Goal: Task Accomplishment & Management: Complete application form

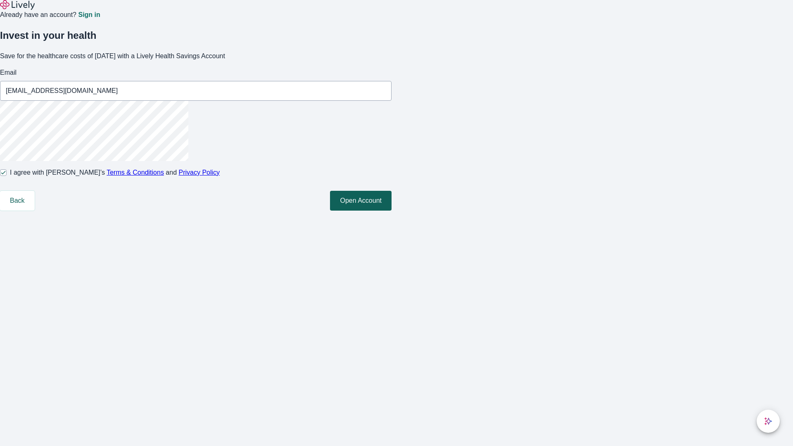
click at [391, 211] on button "Open Account" at bounding box center [361, 201] width 62 height 20
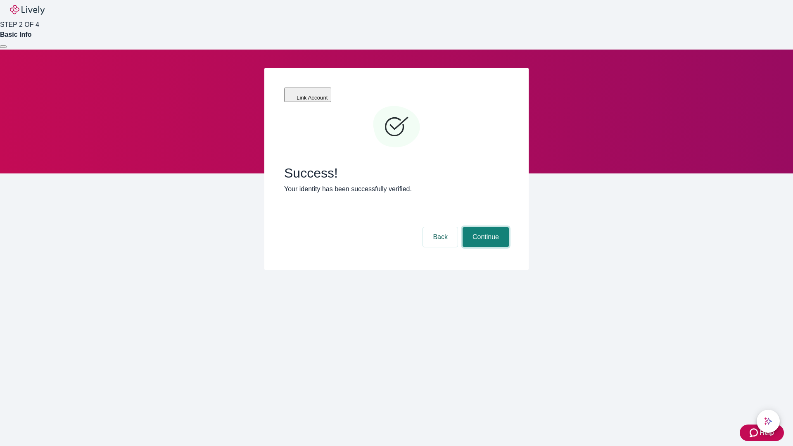
click at [484, 227] on button "Continue" at bounding box center [485, 237] width 46 height 20
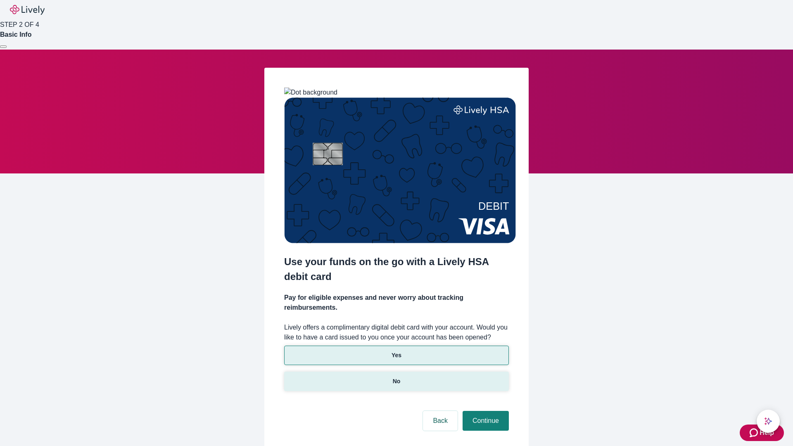
click at [396, 377] on p "No" at bounding box center [397, 381] width 8 height 9
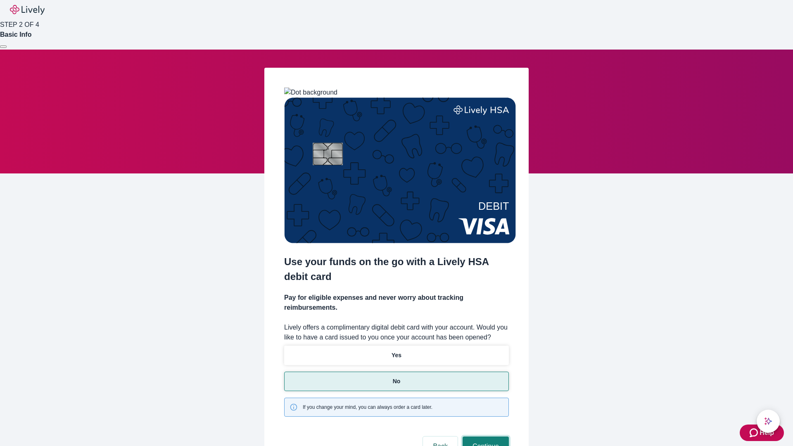
click at [484, 436] on button "Continue" at bounding box center [485, 446] width 46 height 20
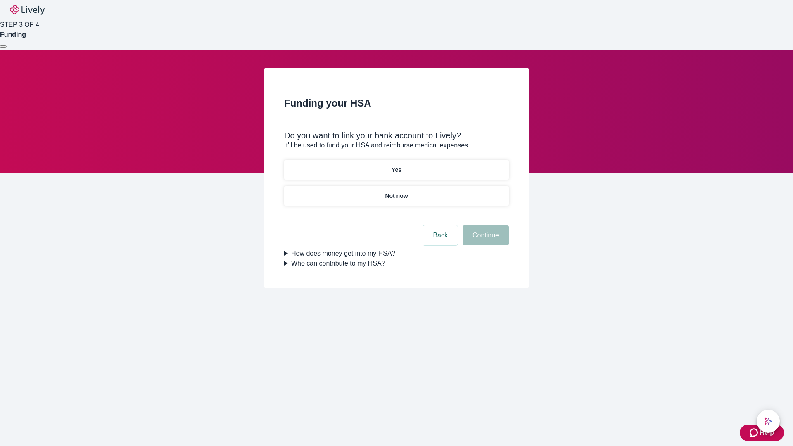
click at [396, 166] on p "Yes" at bounding box center [396, 170] width 10 height 9
click at [484, 225] on button "Continue" at bounding box center [485, 235] width 46 height 20
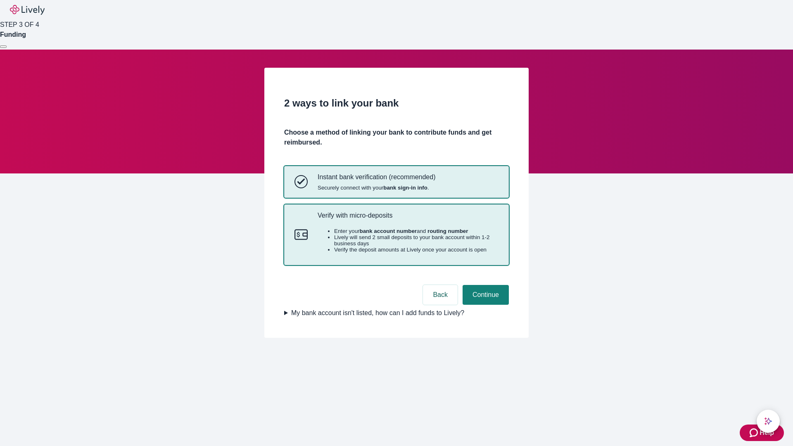
click at [407, 219] on p "Verify with micro-deposits" at bounding box center [407, 215] width 181 height 8
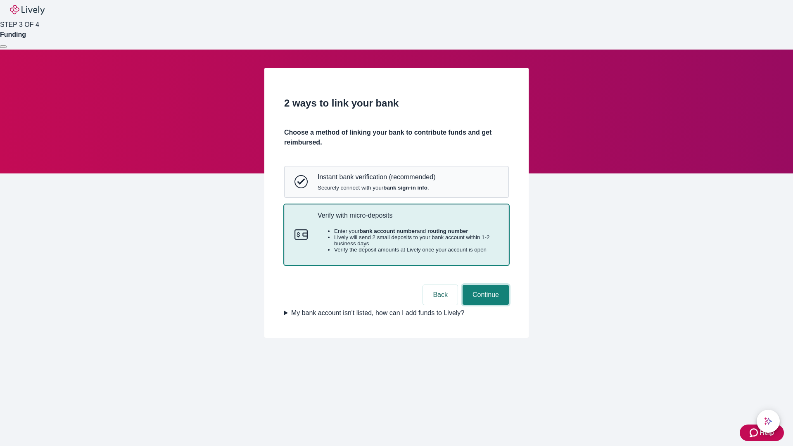
click at [484, 305] on button "Continue" at bounding box center [485, 295] width 46 height 20
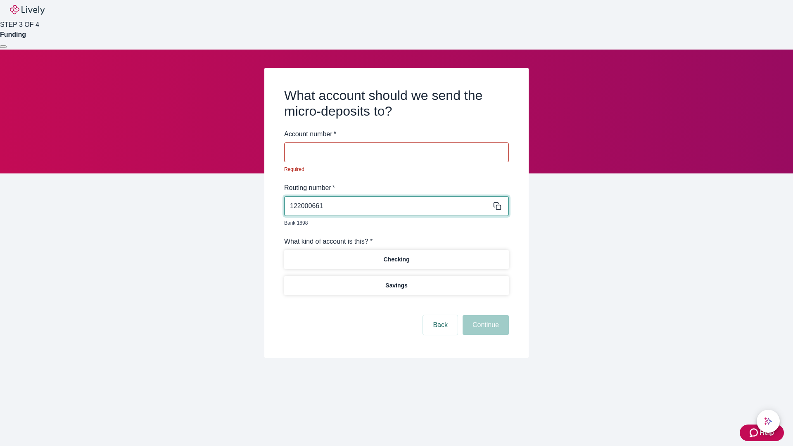
type input "122000661"
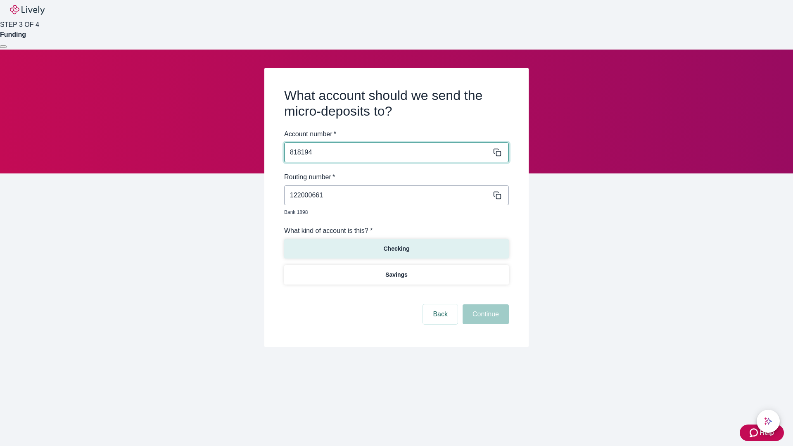
type input "818194"
click at [396, 244] on p "Checking" at bounding box center [396, 248] width 26 height 9
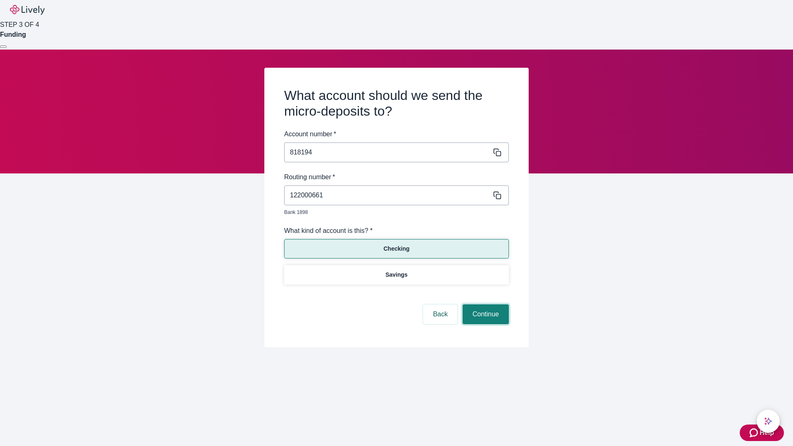
click at [484, 305] on button "Continue" at bounding box center [485, 314] width 46 height 20
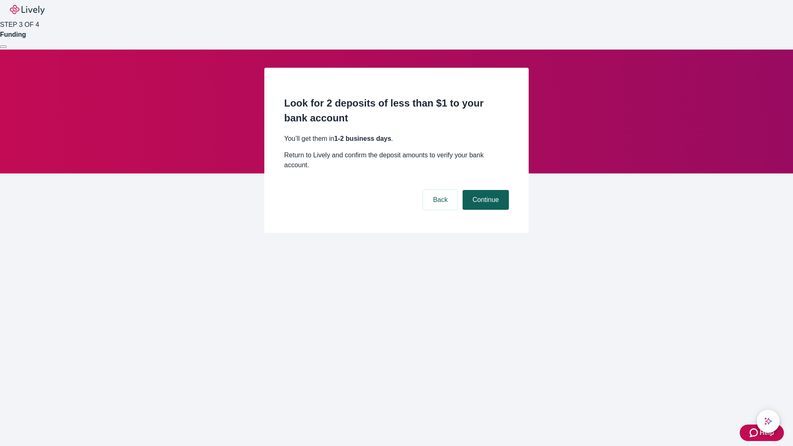
click at [484, 190] on button "Continue" at bounding box center [485, 200] width 46 height 20
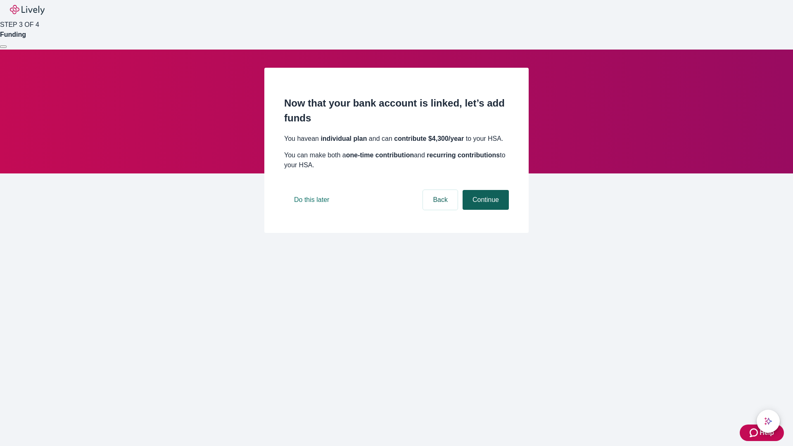
click at [484, 210] on button "Continue" at bounding box center [485, 200] width 46 height 20
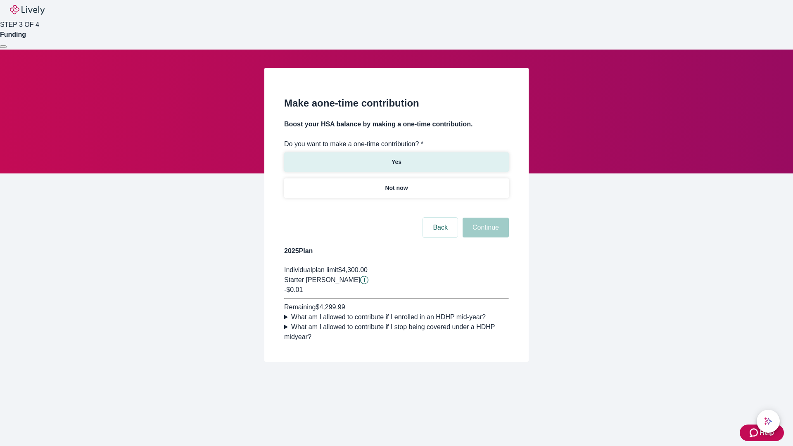
click at [396, 158] on p "Yes" at bounding box center [396, 162] width 10 height 9
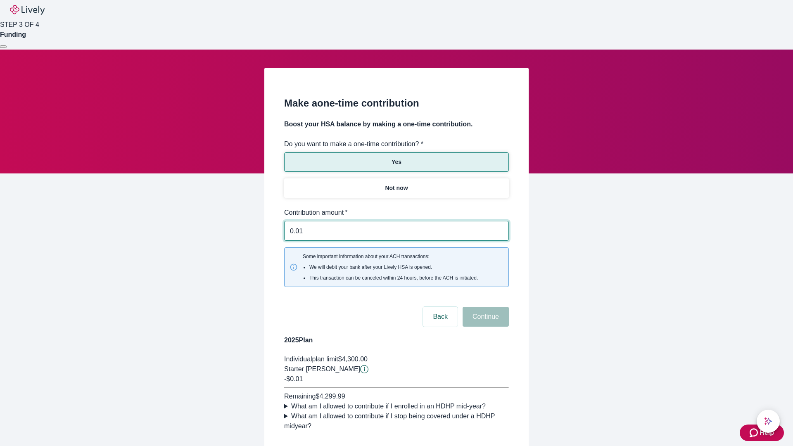
type input "0.01"
click at [484, 307] on button "Continue" at bounding box center [485, 317] width 46 height 20
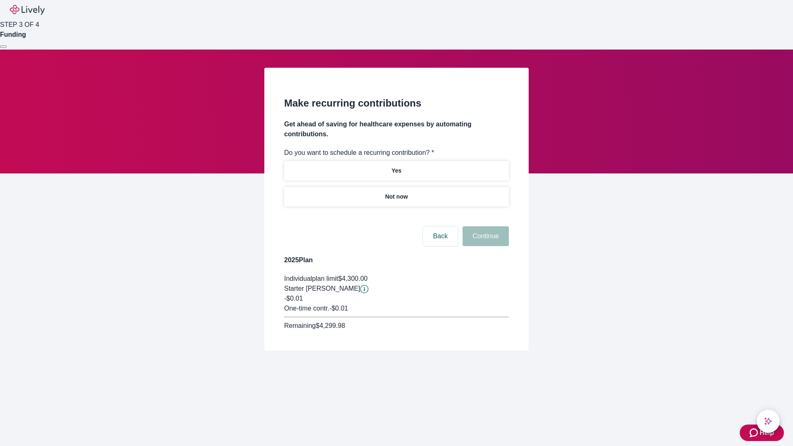
click at [396, 192] on p "Not now" at bounding box center [396, 196] width 23 height 9
click at [484, 226] on button "Continue" at bounding box center [485, 236] width 46 height 20
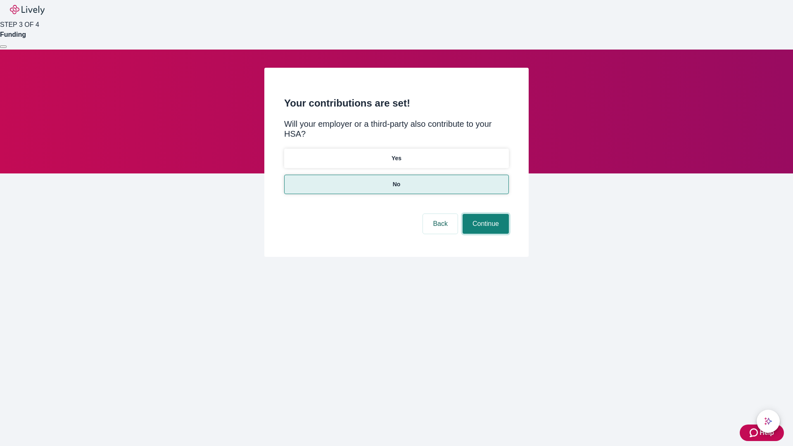
click at [484, 214] on button "Continue" at bounding box center [485, 224] width 46 height 20
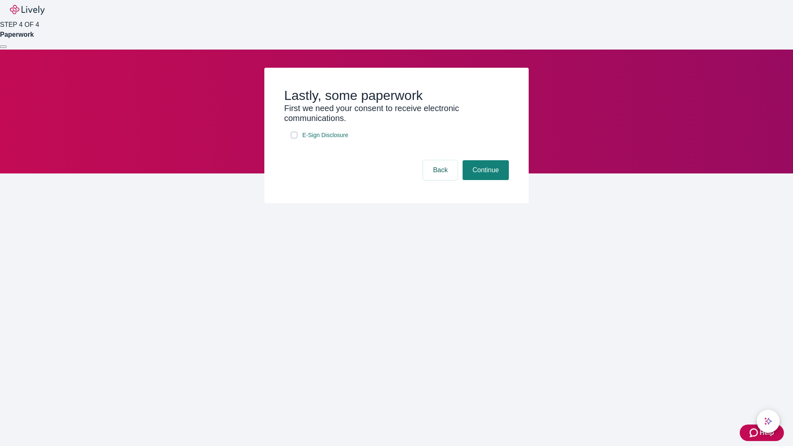
click at [294, 138] on input "E-Sign Disclosure" at bounding box center [294, 135] width 7 height 7
checkbox input "true"
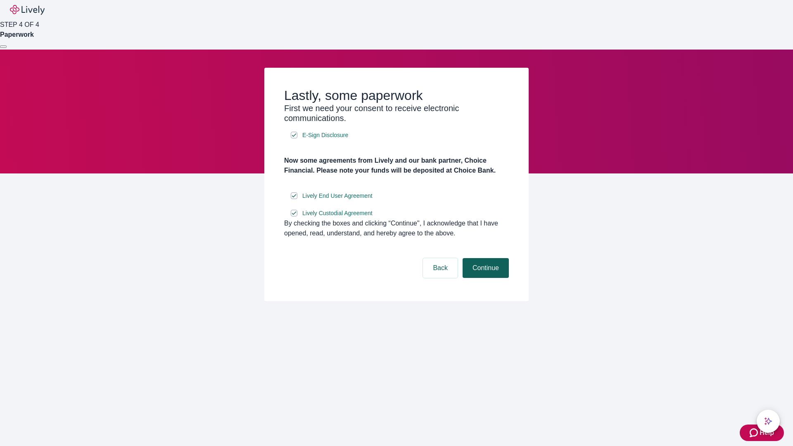
click at [484, 278] on button "Continue" at bounding box center [485, 268] width 46 height 20
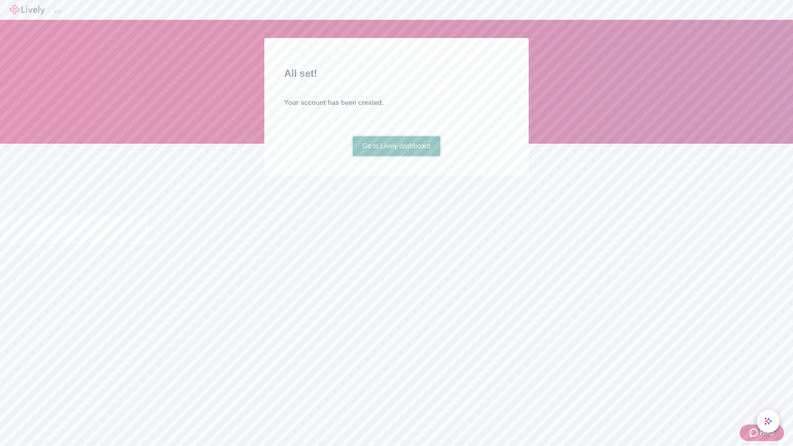
click at [396, 156] on link "Go to Lively dashboard" at bounding box center [397, 146] width 88 height 20
